Goal: Task Accomplishment & Management: Manage account settings

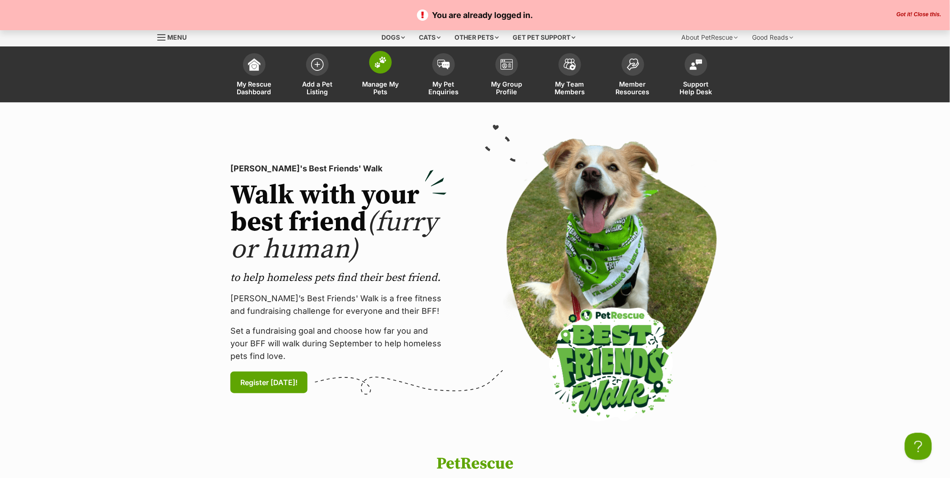
click at [380, 68] on span at bounding box center [380, 62] width 23 height 23
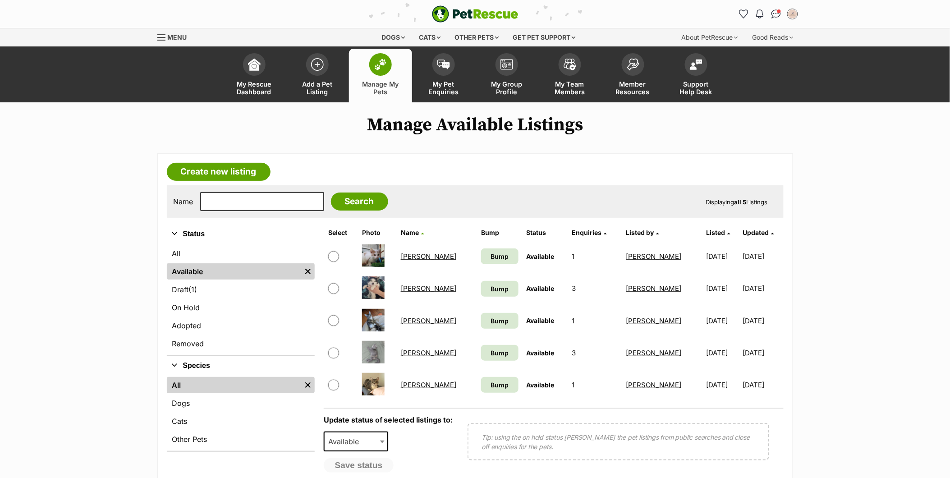
click at [418, 258] on link "[PERSON_NAME]" at bounding box center [428, 256] width 55 height 9
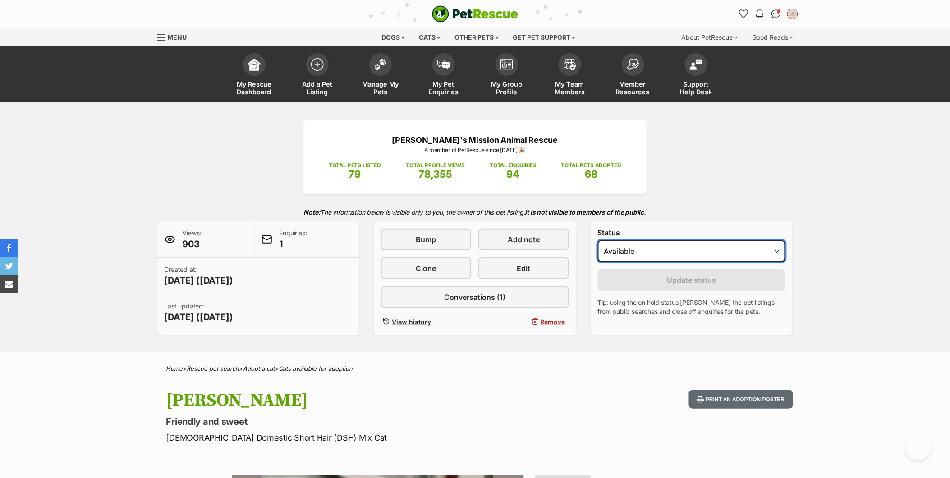
click at [653, 254] on select "Draft - not available as listing has enquires Available On hold Adopted" at bounding box center [692, 251] width 188 height 22
select select "rehomed"
click at [598, 241] on select "Draft - not available as listing has enquires Available On hold Adopted" at bounding box center [692, 251] width 188 height 22
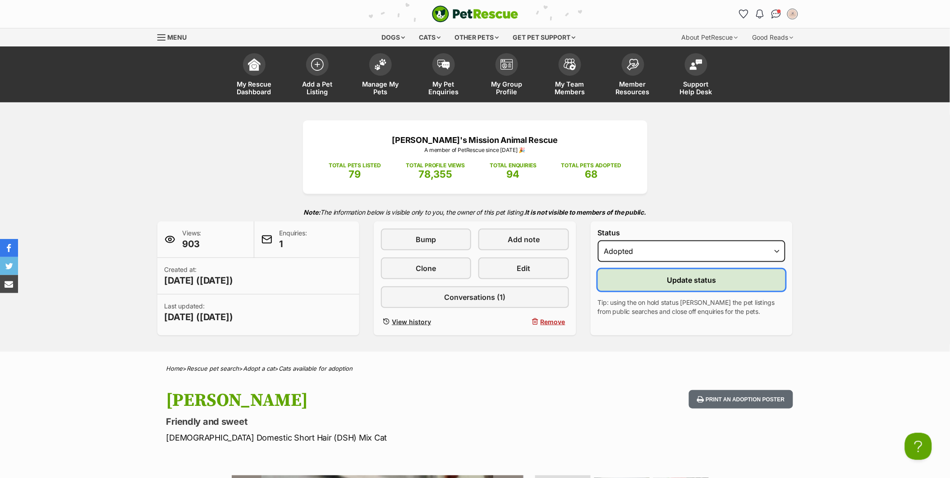
click at [664, 279] on button "Update status" at bounding box center [692, 280] width 188 height 22
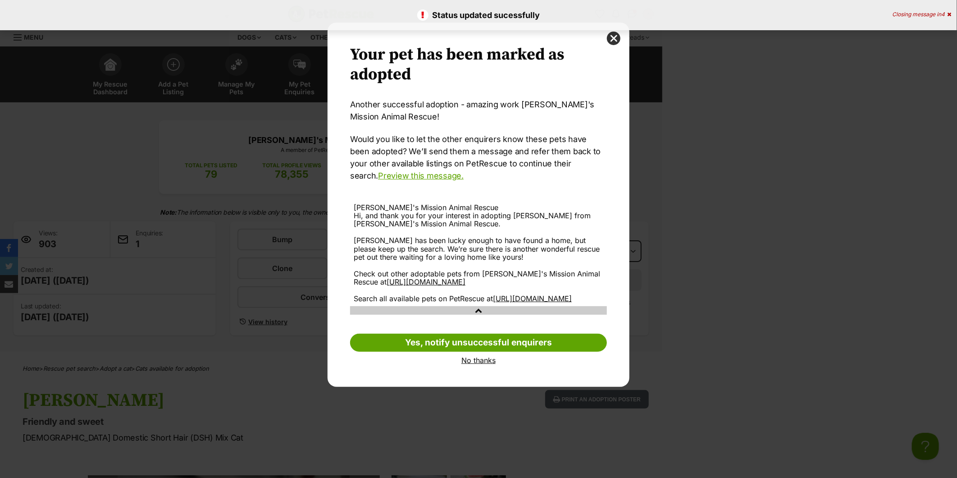
click at [485, 364] on link "No thanks" at bounding box center [478, 360] width 257 height 8
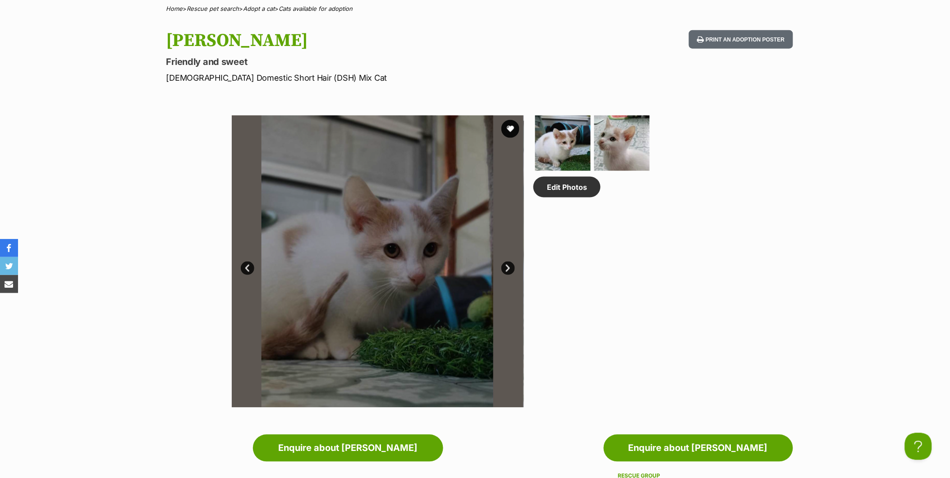
scroll to position [451, 0]
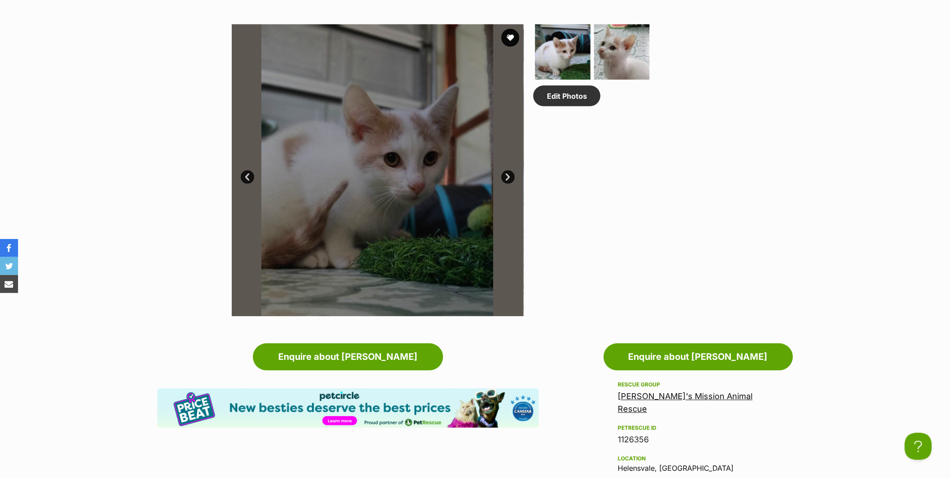
drag, startPoint x: 687, startPoint y: 206, endPoint x: 627, endPoint y: 167, distance: 72.4
click at [687, 206] on div "Edit Photos" at bounding box center [625, 170] width 185 height 292
